Goal: Information Seeking & Learning: Understand process/instructions

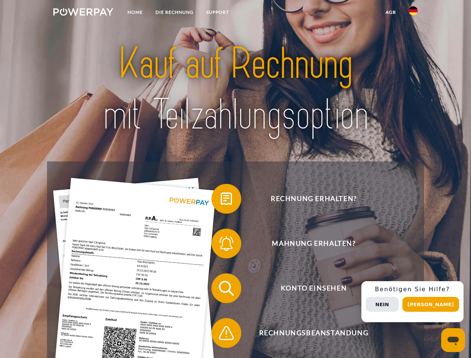
click at [83, 13] on img at bounding box center [83, 11] width 60 height 7
click at [413, 13] on img at bounding box center [413, 10] width 9 height 9
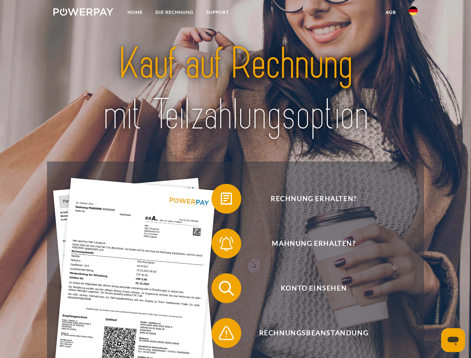
click at [390, 12] on link "agb" at bounding box center [390, 12] width 23 height 13
click at [221, 200] on span at bounding box center [214, 198] width 37 height 37
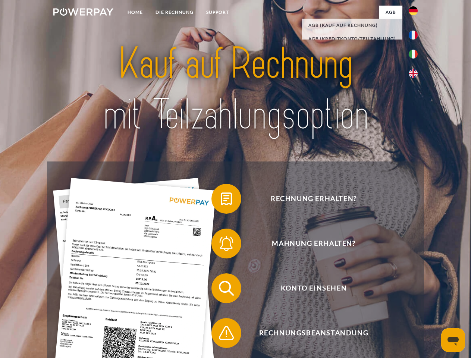
click at [221, 245] on span at bounding box center [214, 243] width 37 height 37
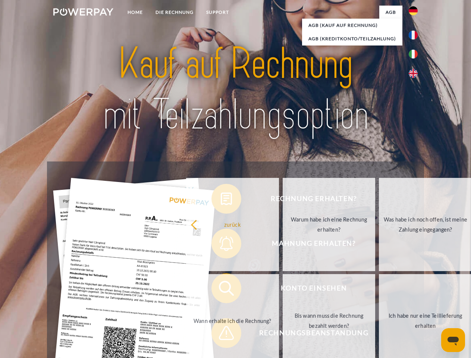
click at [283, 290] on link "Bis wann muss die Rechnung bezahlt werden?" at bounding box center [329, 320] width 93 height 93
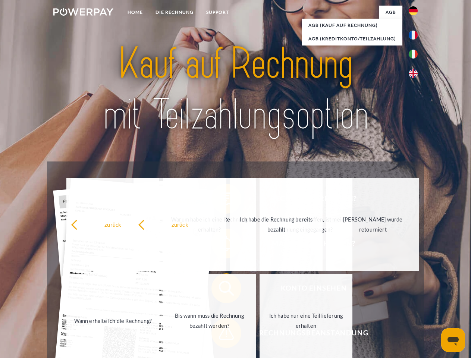
click at [221, 334] on span at bounding box center [214, 332] width 37 height 37
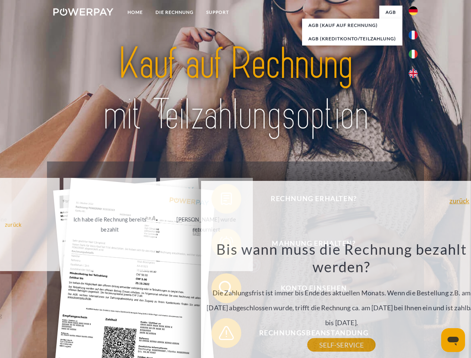
click at [415, 302] on div "Rechnung erhalten? Mahnung erhalten? Konto einsehen" at bounding box center [235, 310] width 376 height 298
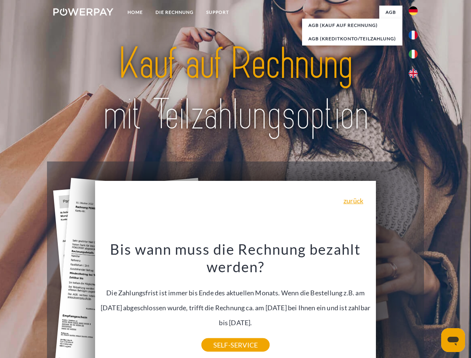
click at [397, 303] on span "Konto einsehen" at bounding box center [313, 288] width 183 height 30
click at [433, 304] on header "Home DIE RECHNUNG SUPPORT" at bounding box center [235, 257] width 471 height 515
